Goal: Transaction & Acquisition: Purchase product/service

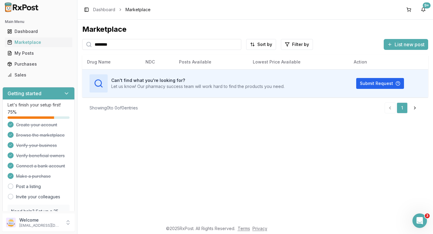
click at [236, 44] on input "********" at bounding box center [161, 44] width 159 height 11
type input "*******"
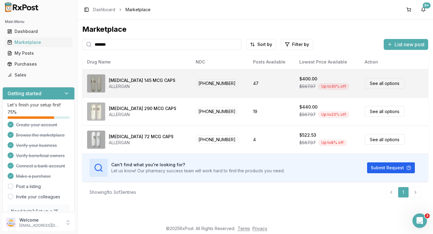
click at [367, 83] on link "See all options" at bounding box center [385, 83] width 40 height 11
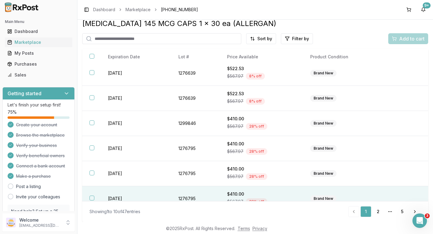
scroll to position [61, 0]
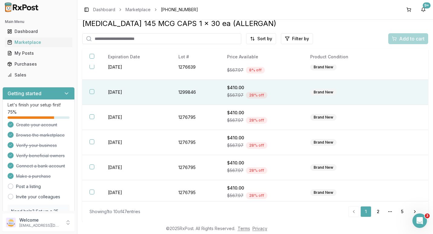
click at [90, 92] on button "button" at bounding box center [92, 91] width 5 height 5
click at [400, 41] on span "Add to cart" at bounding box center [411, 38] width 25 height 7
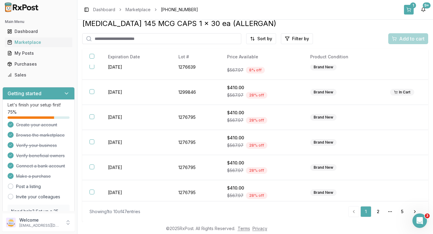
click at [414, 7] on div "1" at bounding box center [413, 5] width 6 height 6
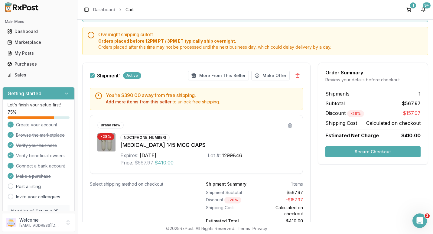
scroll to position [61, 0]
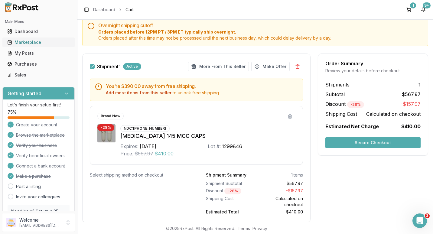
click at [36, 44] on div "Marketplace" at bounding box center [38, 42] width 63 height 6
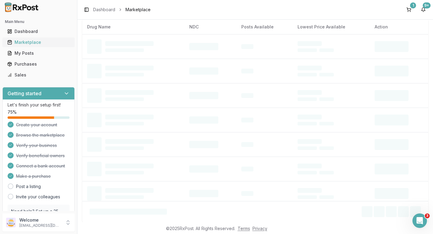
scroll to position [6, 0]
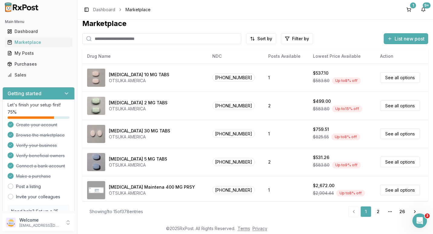
click at [139, 41] on input "search" at bounding box center [161, 38] width 159 height 11
type input "*******"
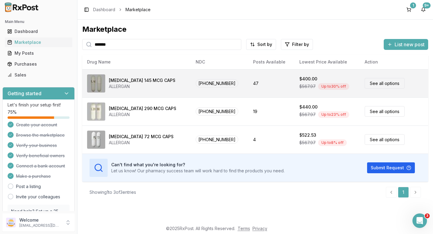
click at [373, 83] on link "See all options" at bounding box center [385, 83] width 40 height 11
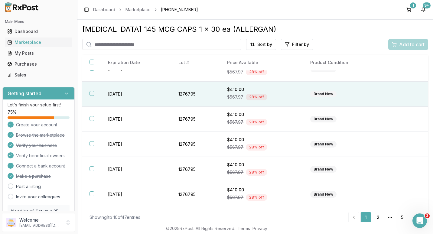
scroll to position [6, 0]
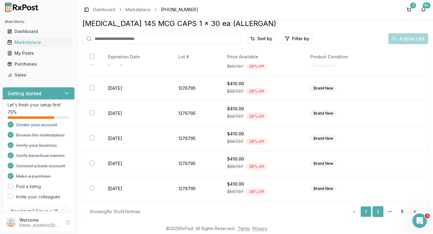
click at [376, 212] on link "2" at bounding box center [378, 211] width 11 height 11
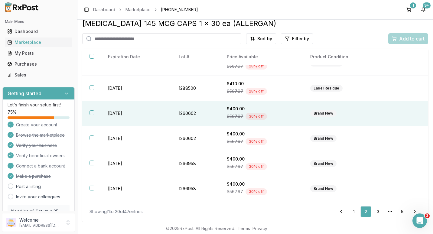
click at [92, 113] on button "button" at bounding box center [92, 112] width 5 height 5
click at [407, 37] on span "Add to cart" at bounding box center [411, 38] width 25 height 7
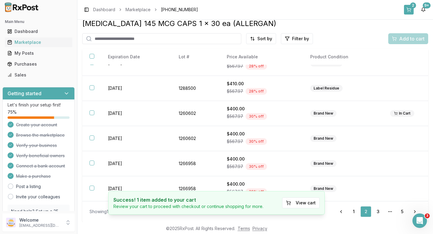
click at [413, 5] on div "2" at bounding box center [413, 5] width 6 height 6
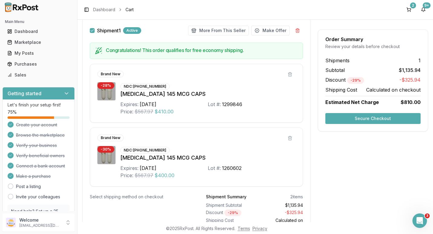
scroll to position [127, 0]
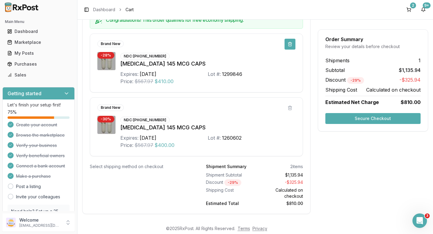
click at [288, 44] on button at bounding box center [290, 44] width 11 height 11
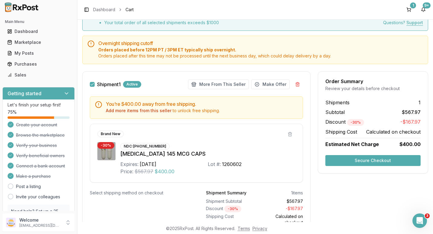
scroll to position [0, 0]
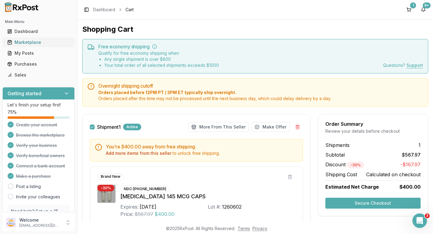
click at [28, 40] on div "Marketplace" at bounding box center [38, 42] width 63 height 6
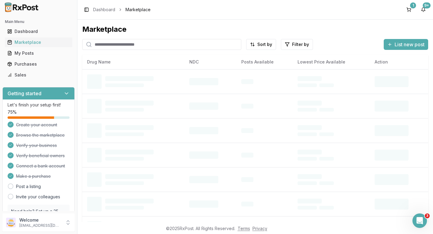
click at [127, 43] on input "search" at bounding box center [161, 44] width 159 height 11
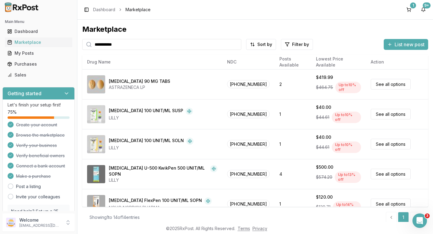
type input "**********"
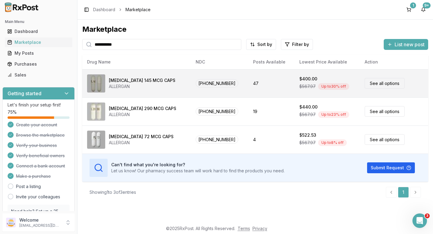
click at [175, 80] on td "[MEDICAL_DATA] 145 MCG CAPS ALLERGAN" at bounding box center [136, 83] width 109 height 28
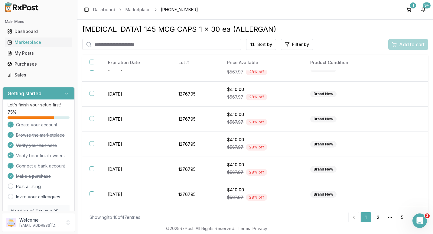
scroll to position [6, 0]
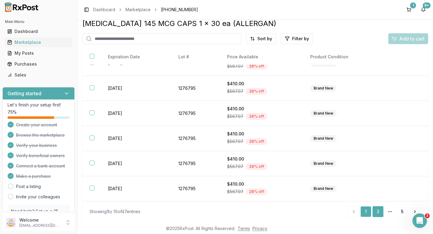
click at [374, 209] on link "2" at bounding box center [378, 211] width 11 height 11
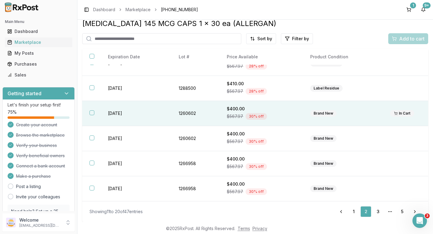
click at [93, 112] on button "button" at bounding box center [92, 112] width 5 height 5
click at [405, 39] on span "Add to cart" at bounding box center [411, 38] width 25 height 7
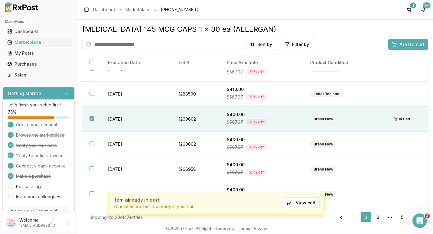
click at [185, 43] on input "search" at bounding box center [161, 44] width 159 height 11
type input "******"
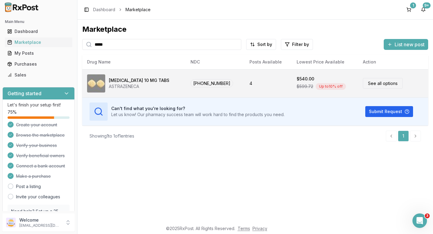
click at [127, 79] on div "[MEDICAL_DATA] 10 MG TABS" at bounding box center [139, 80] width 61 height 6
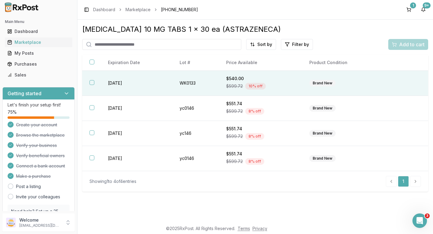
click at [91, 83] on button "button" at bounding box center [92, 82] width 5 height 5
click at [398, 44] on div "Add to cart" at bounding box center [408, 44] width 33 height 7
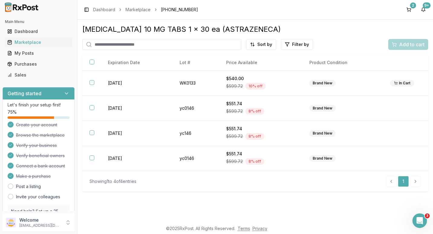
click at [173, 43] on input "search" at bounding box center [161, 44] width 159 height 11
type input "*********"
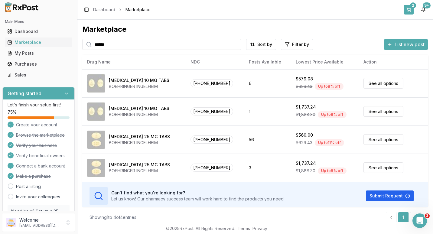
click at [413, 4] on div "2" at bounding box center [413, 5] width 6 height 6
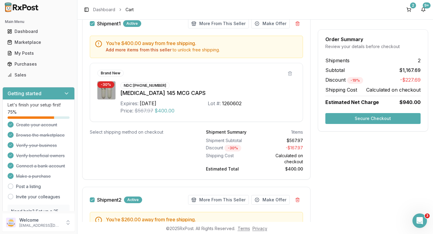
scroll to position [103, 0]
click at [139, 50] on button "Add more items from this seller" at bounding box center [139, 50] width 66 height 6
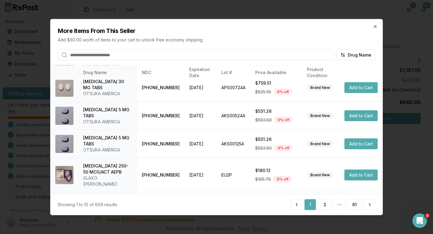
scroll to position [167, 0]
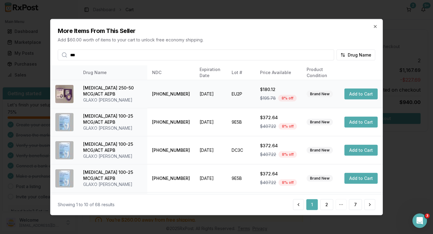
type input "*******"
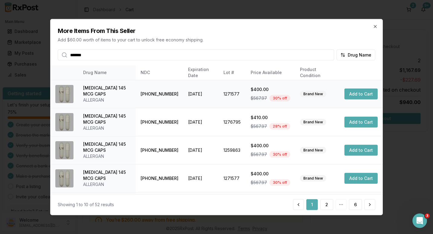
click at [352, 91] on button "Add to Cart" at bounding box center [361, 93] width 33 height 11
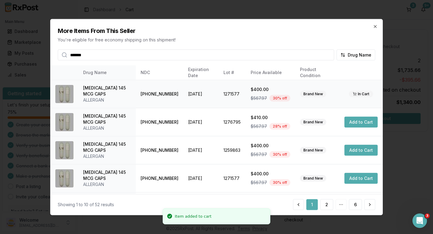
scroll to position [161, 0]
click at [377, 26] on icon "button" at bounding box center [375, 26] width 5 height 5
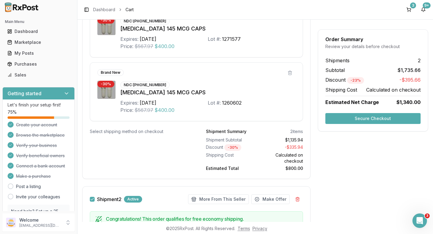
scroll to position [125, 0]
